Goal: Task Accomplishment & Management: Manage account settings

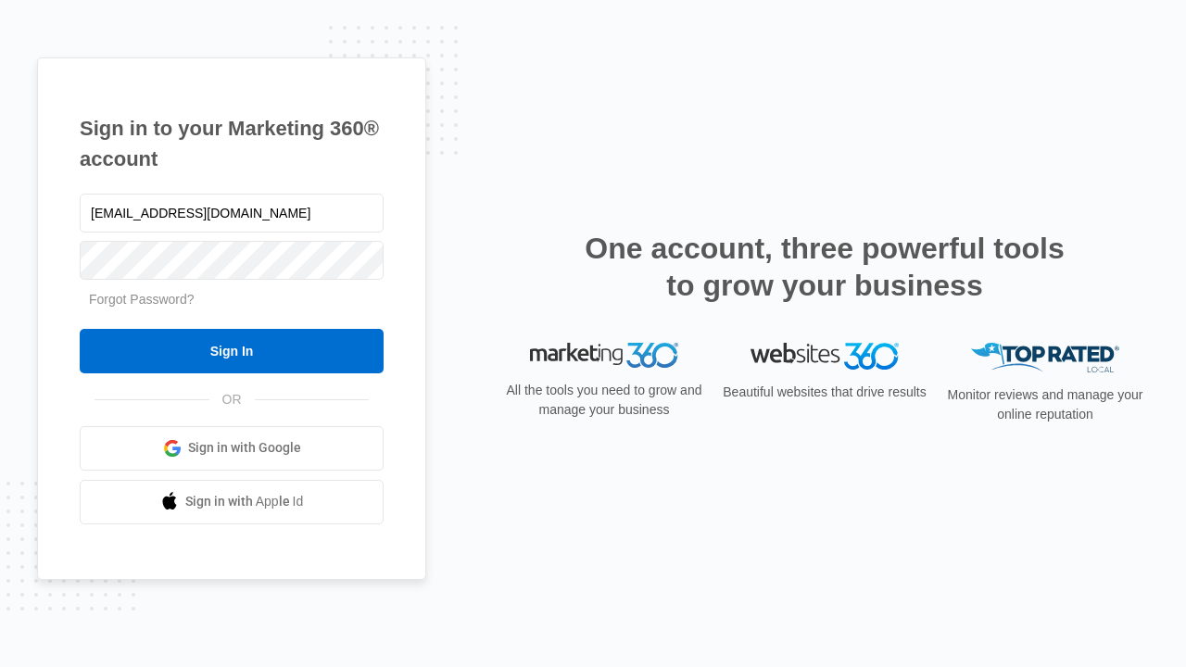
type input "dankie614@gmail.com"
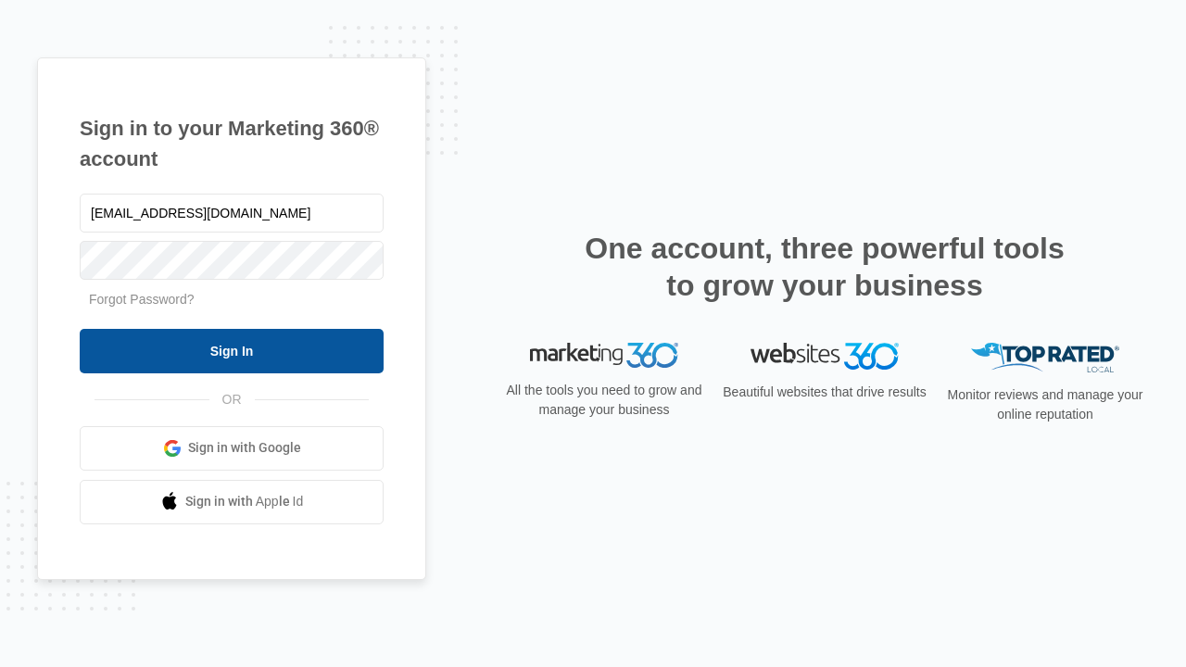
click at [232, 350] on input "Sign In" at bounding box center [232, 351] width 304 height 44
